Goal: Information Seeking & Learning: Compare options

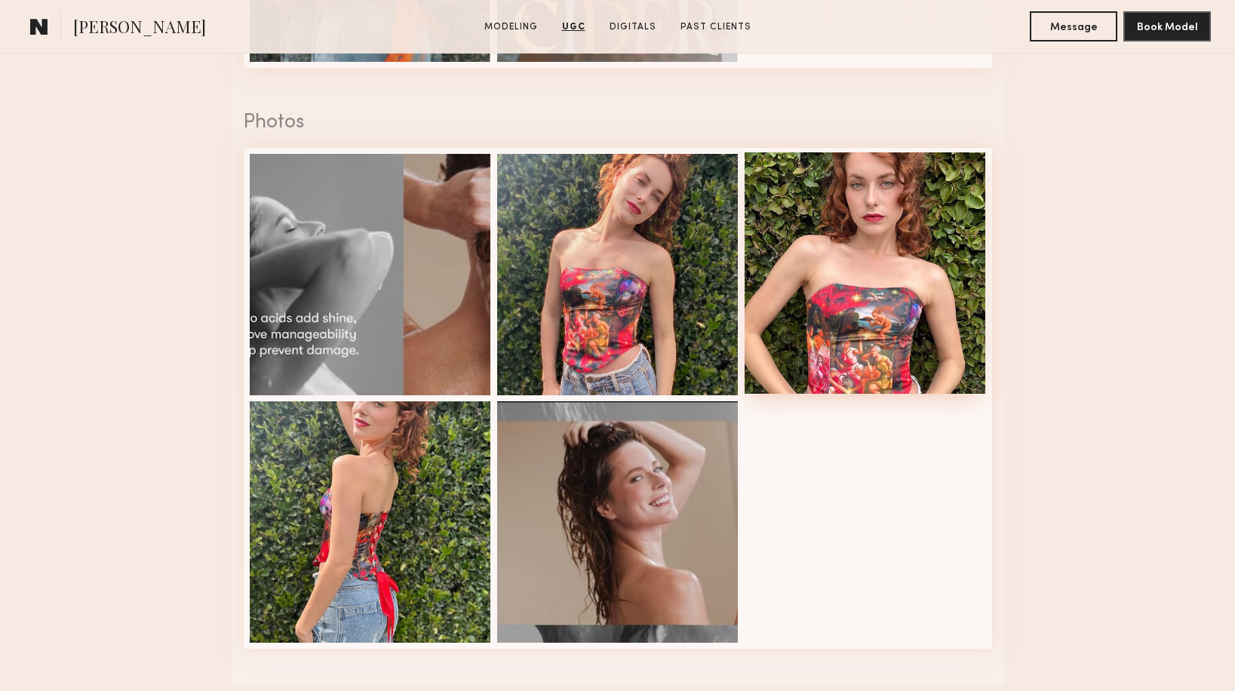
scroll to position [1827, 0]
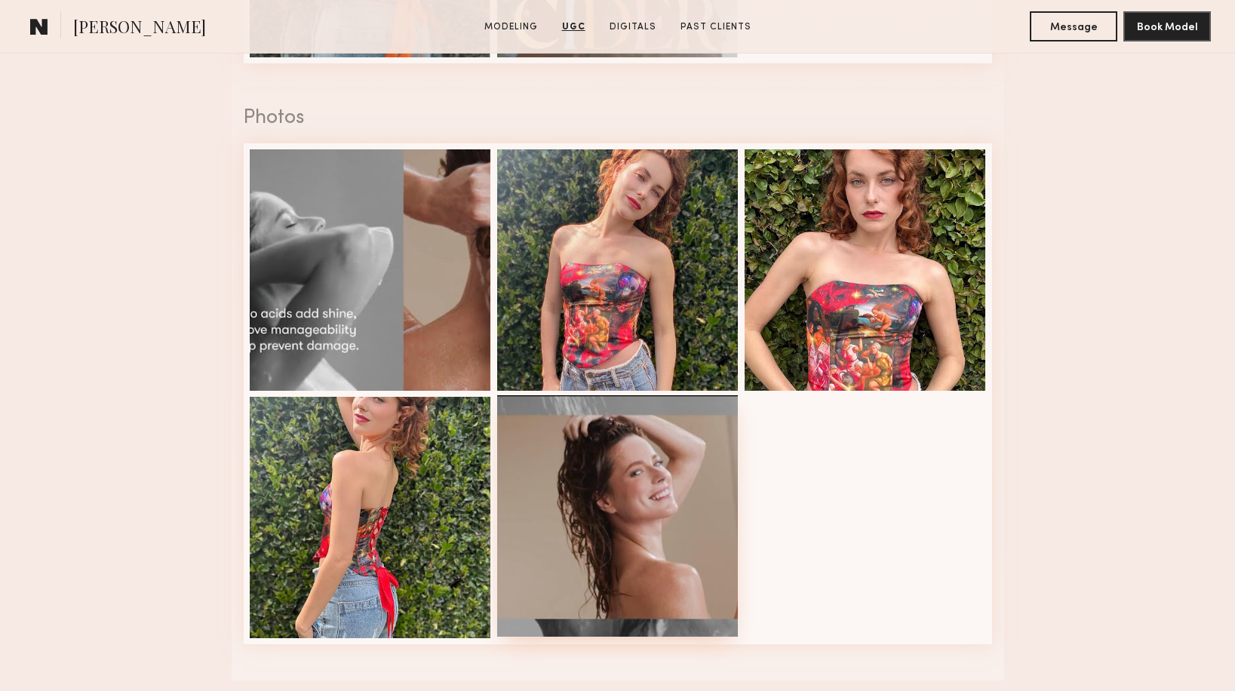
click at [698, 497] on div at bounding box center [617, 515] width 241 height 241
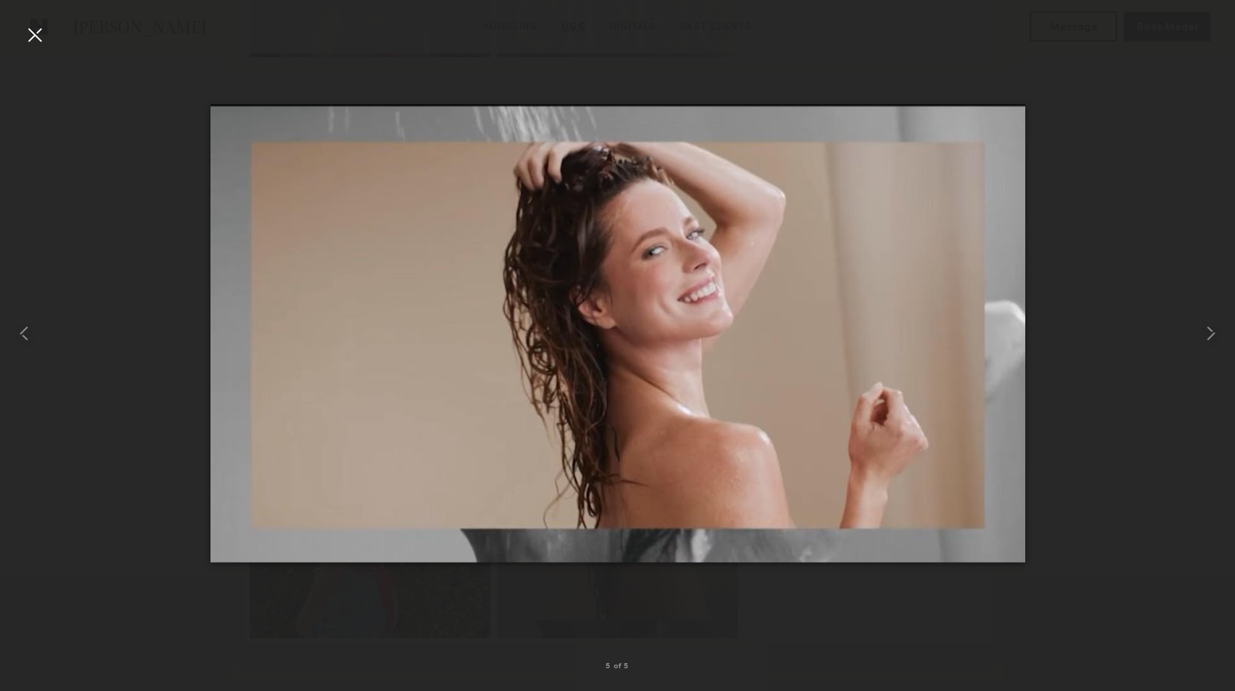
click at [52, 22] on nb-gallery-light "5 of 5" at bounding box center [617, 345] width 1235 height 691
click at [36, 38] on div at bounding box center [35, 35] width 24 height 24
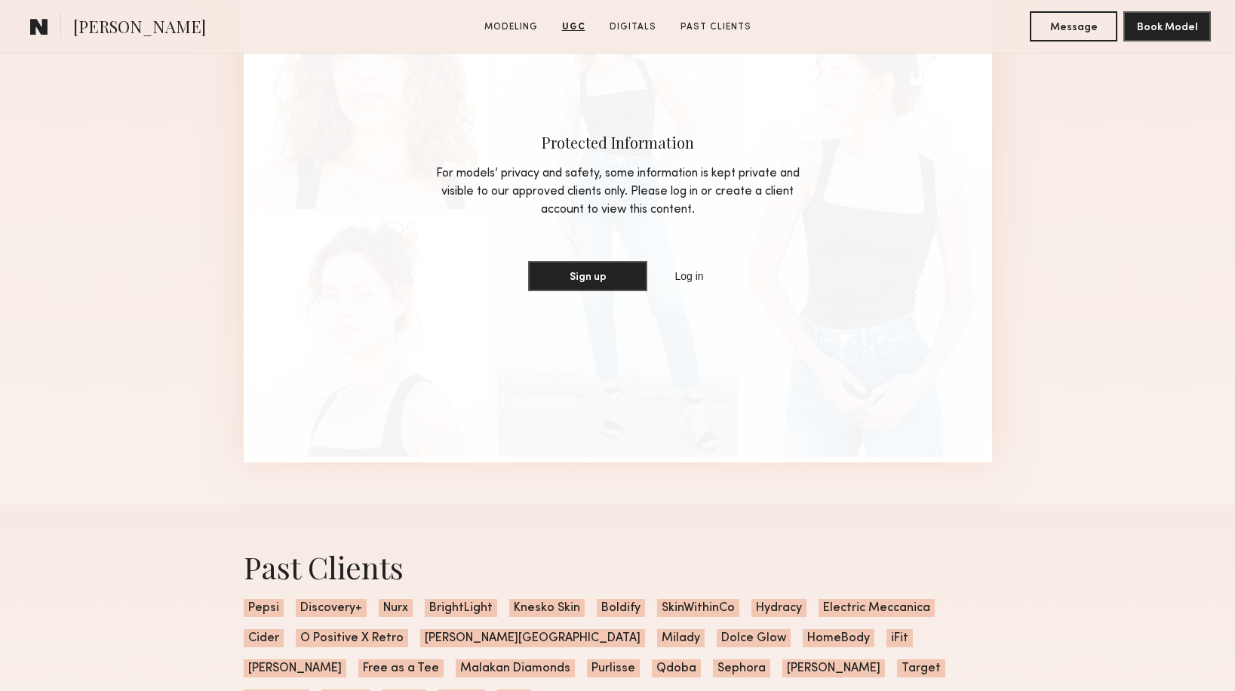
scroll to position [2649, 0]
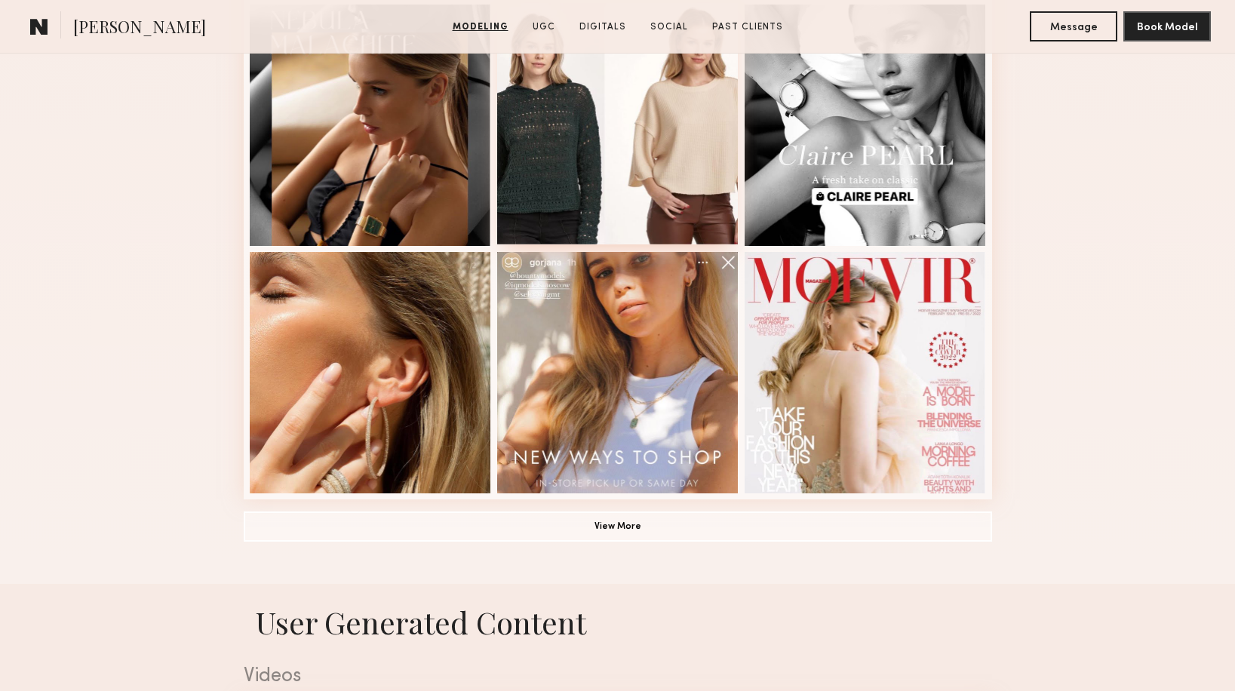
scroll to position [959, 0]
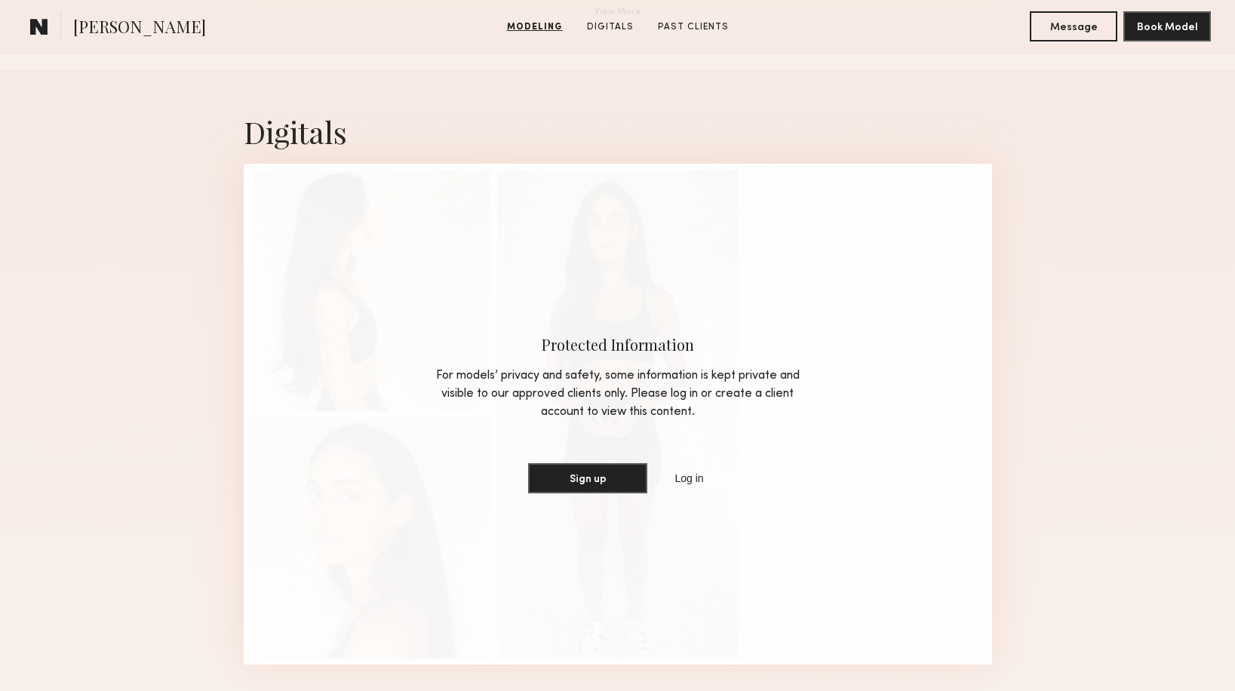
scroll to position [1458, 0]
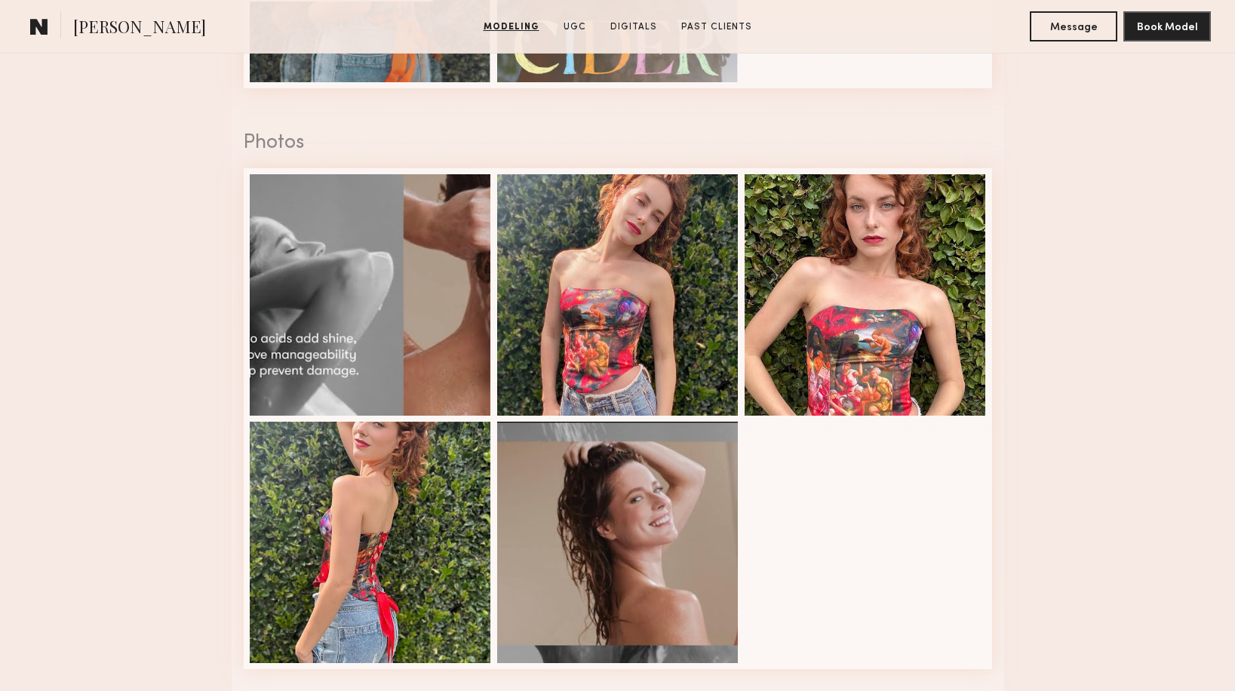
scroll to position [1810, 0]
